Goal: Book appointment/travel/reservation

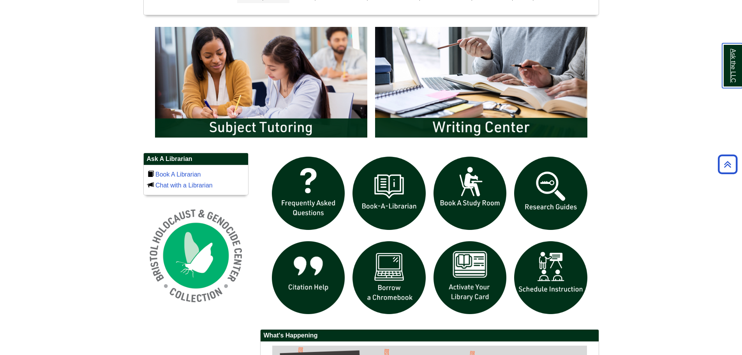
scroll to position [429, 0]
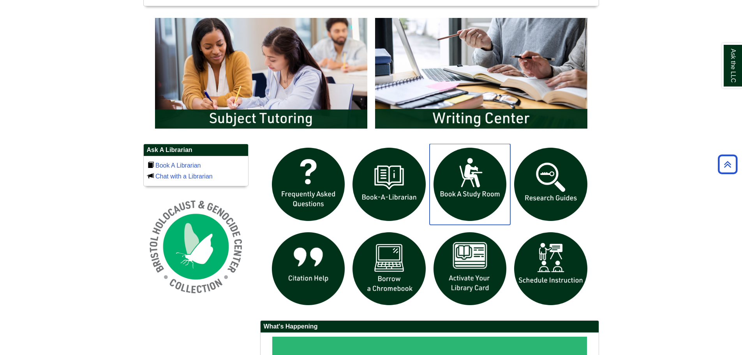
click at [482, 201] on img "slideshow" at bounding box center [470, 184] width 81 height 81
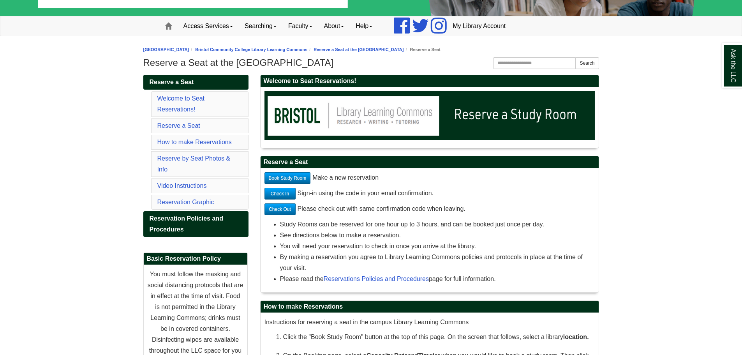
scroll to position [78, 0]
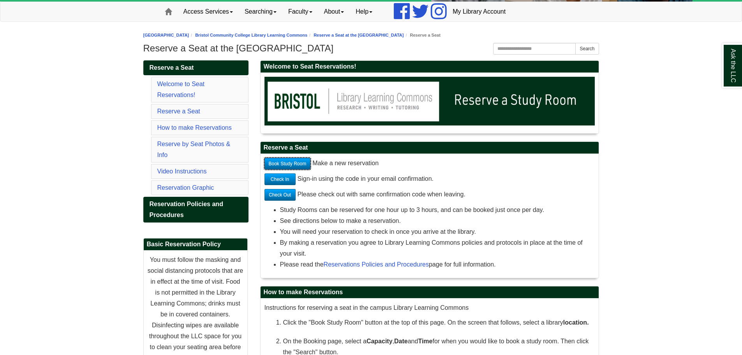
click at [299, 163] on link "Book Study Room" at bounding box center [288, 164] width 46 height 12
